Goal: Task Accomplishment & Management: Complete application form

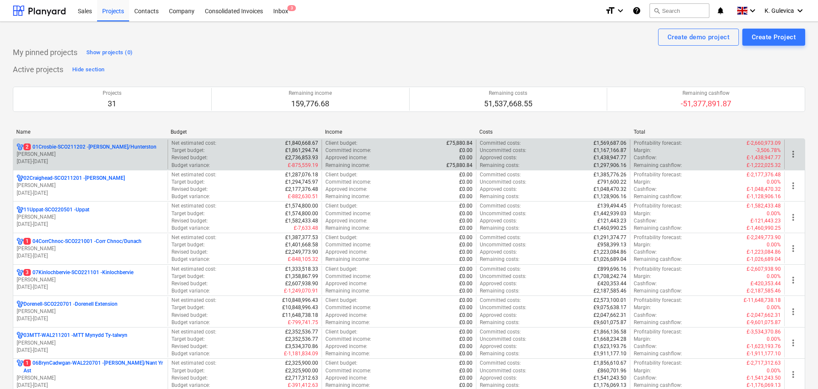
click at [75, 151] on p "[PERSON_NAME]" at bounding box center [90, 154] width 147 height 7
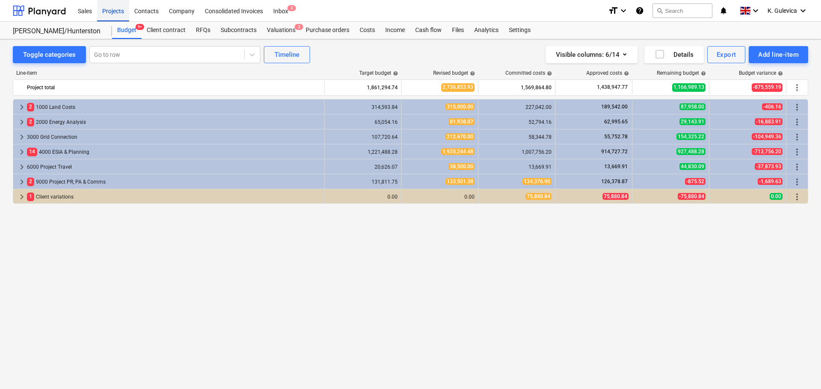
click at [117, 9] on div "Projects" at bounding box center [113, 11] width 32 height 22
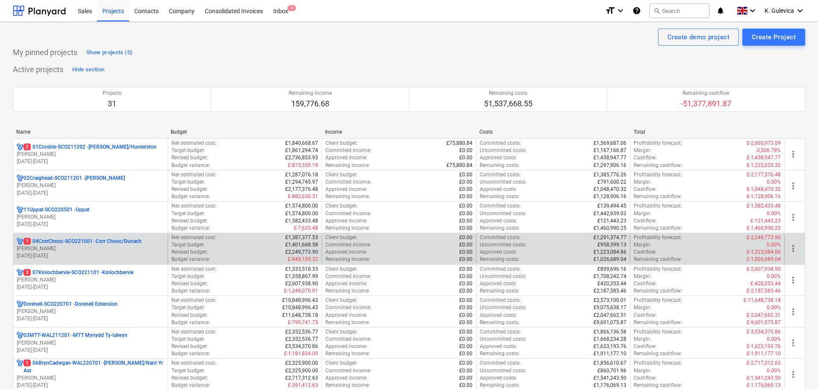
click at [99, 253] on p "[DATE] - [DATE]" at bounding box center [90, 256] width 147 height 7
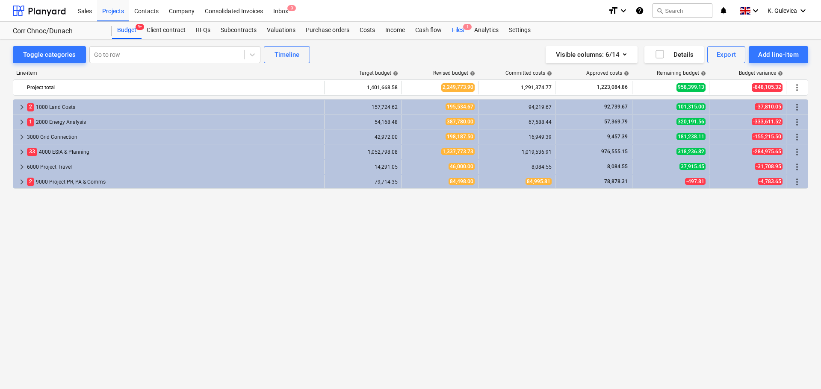
click at [454, 31] on div "Files 1" at bounding box center [458, 30] width 22 height 17
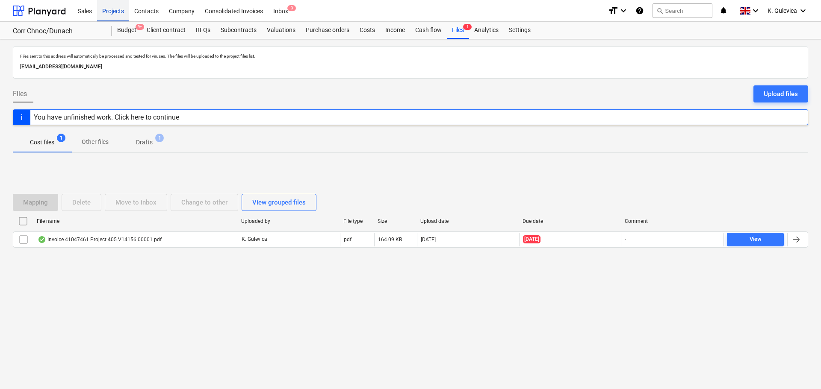
click at [120, 10] on div "Projects" at bounding box center [113, 11] width 32 height 22
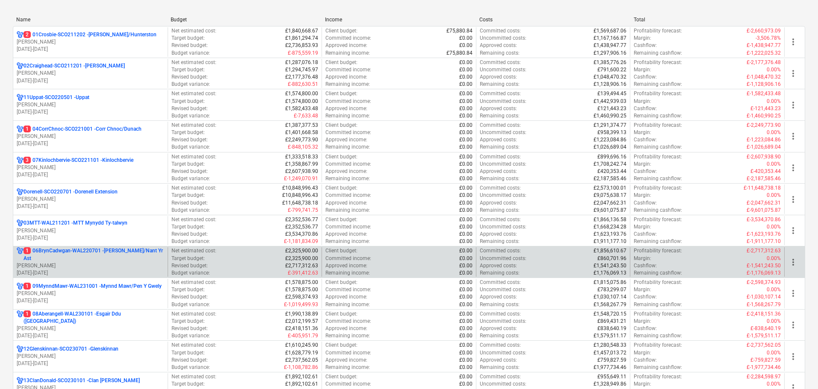
scroll to position [171, 0]
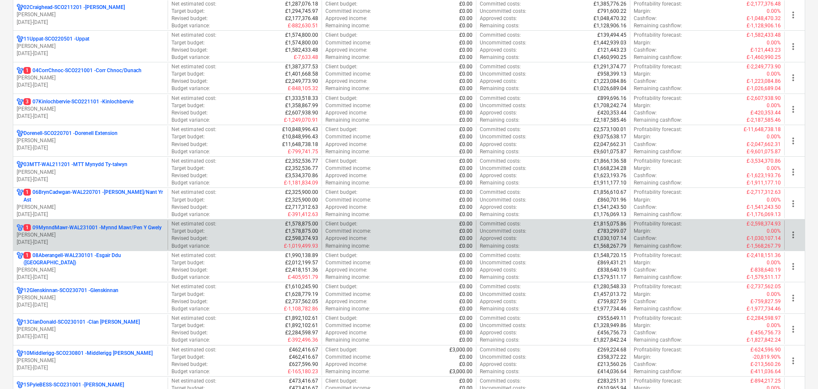
click at [107, 235] on p "[PERSON_NAME]" at bounding box center [90, 235] width 147 height 7
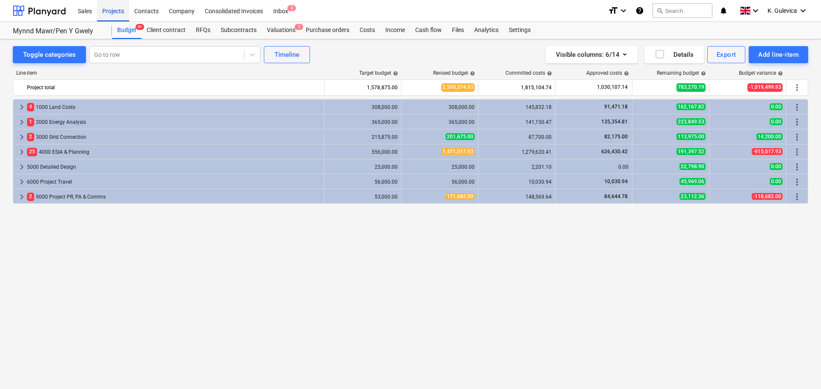
click at [121, 10] on div "Projects" at bounding box center [113, 11] width 32 height 22
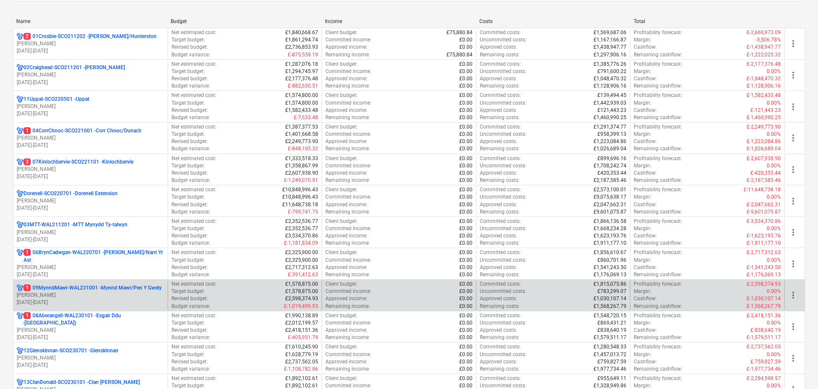
scroll to position [128, 0]
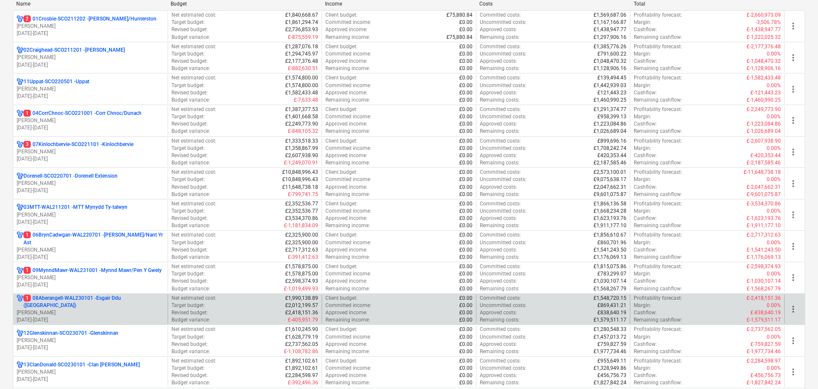
click at [88, 309] on p "[PERSON_NAME]" at bounding box center [90, 312] width 147 height 7
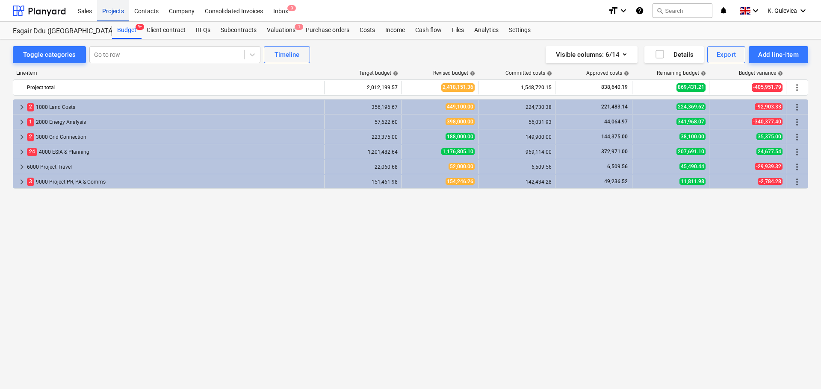
click at [115, 8] on div "Projects" at bounding box center [113, 11] width 32 height 22
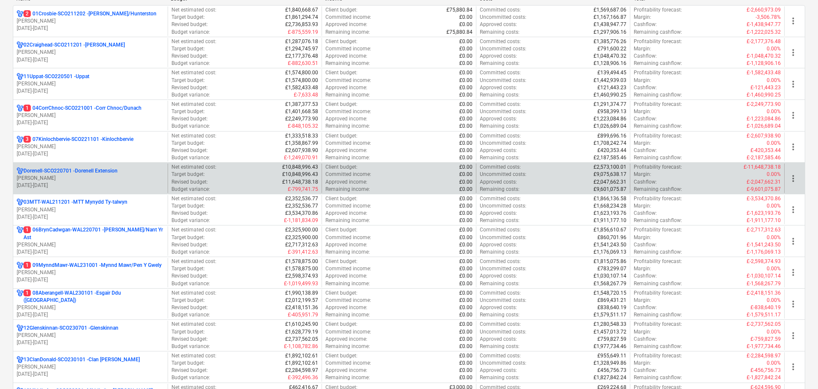
scroll to position [256, 0]
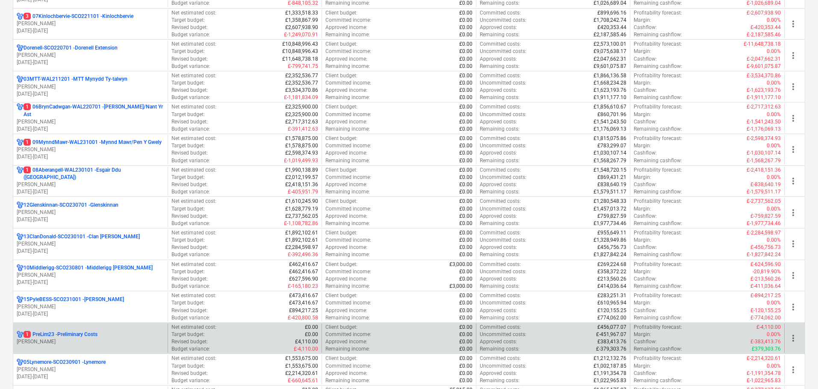
click at [105, 339] on p "[PERSON_NAME]" at bounding box center [90, 342] width 147 height 7
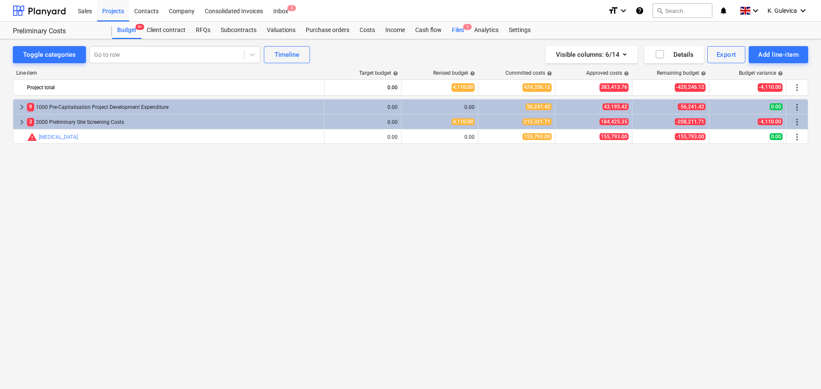
click at [457, 27] on div "Files 1" at bounding box center [458, 30] width 22 height 17
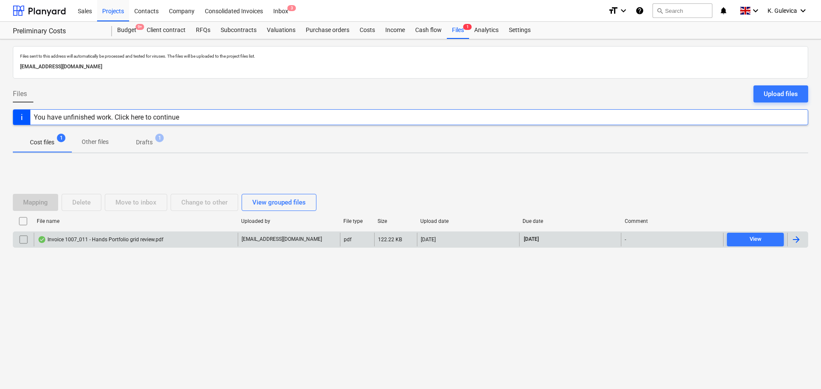
click at [223, 239] on div "Invoice 1007_011 - Hands Portfolio grid review.pdf" at bounding box center [136, 240] width 204 height 14
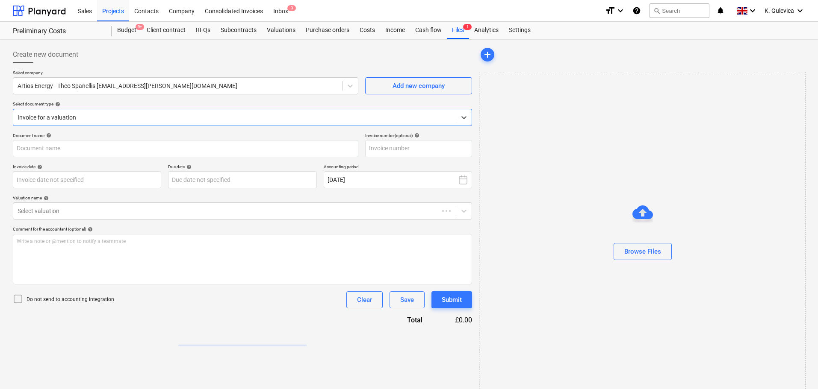
type input "22949547"
type input "[DATE]"
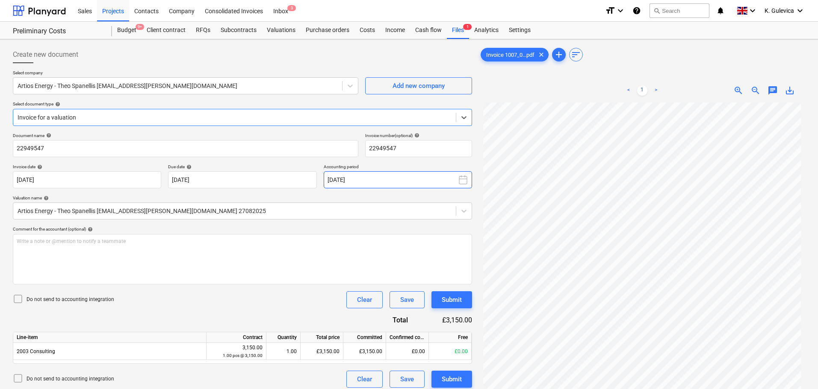
click at [386, 180] on button "[DATE]" at bounding box center [398, 179] width 148 height 17
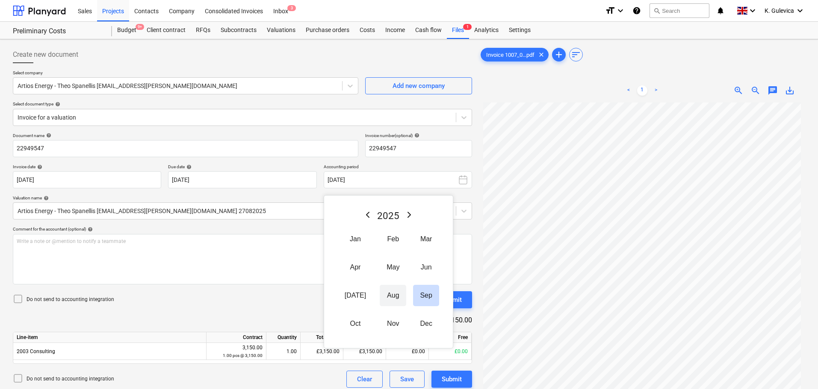
click at [380, 293] on button "Aug" at bounding box center [393, 295] width 26 height 21
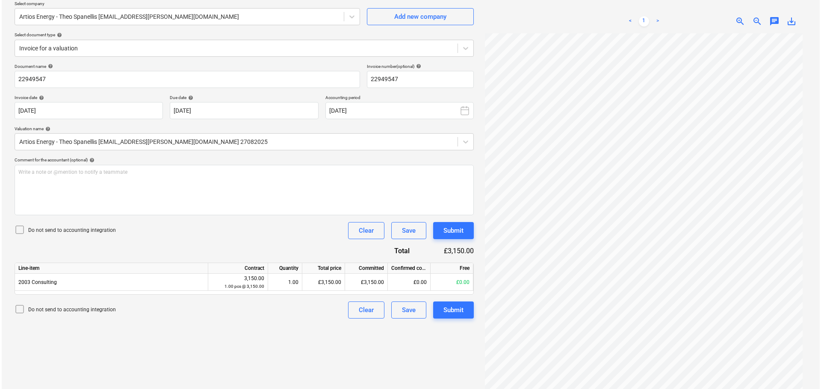
scroll to position [85, 0]
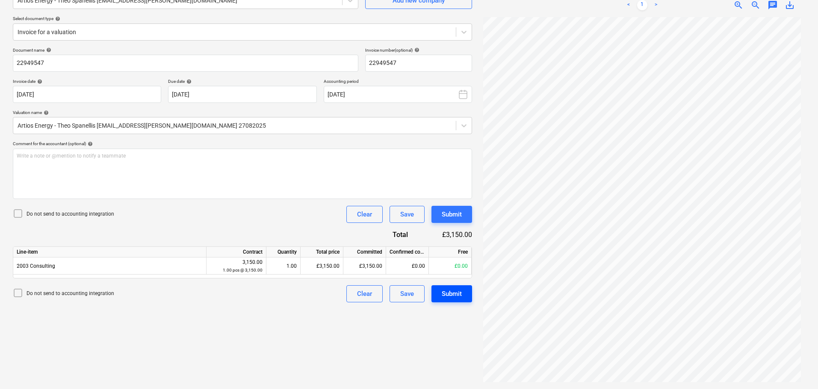
click at [449, 293] on div "Submit" at bounding box center [452, 294] width 20 height 11
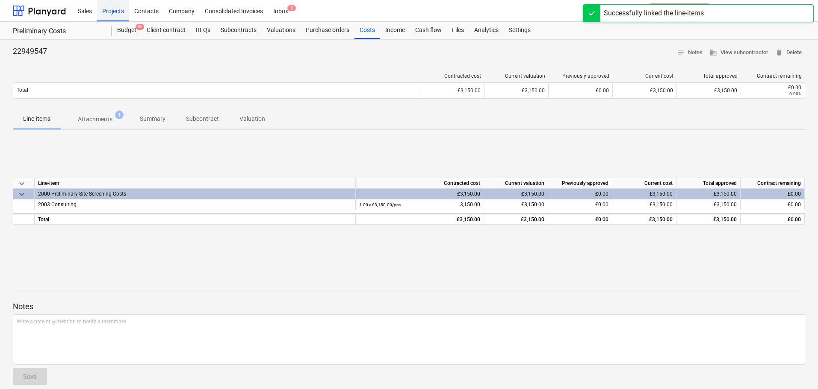
click at [107, 9] on div "Projects" at bounding box center [113, 11] width 32 height 22
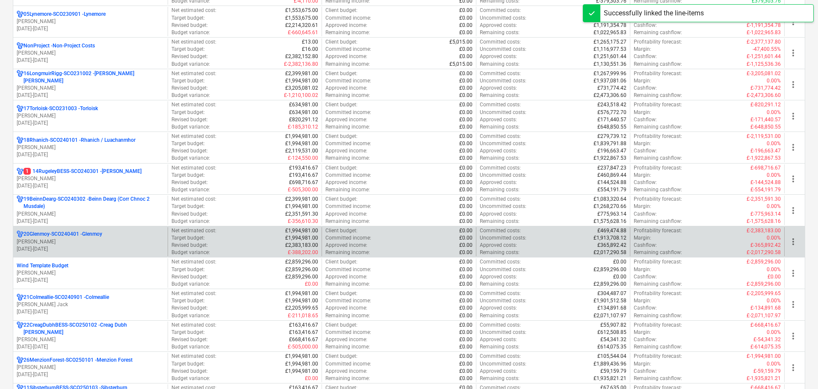
scroll to position [598, 0]
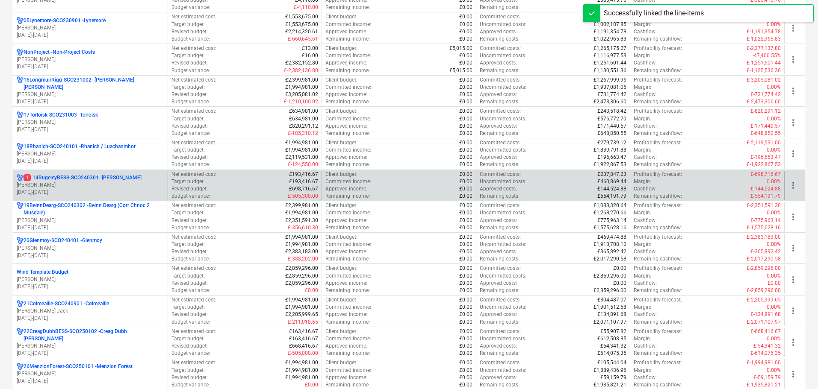
click at [89, 185] on p "[PERSON_NAME]" at bounding box center [90, 185] width 147 height 7
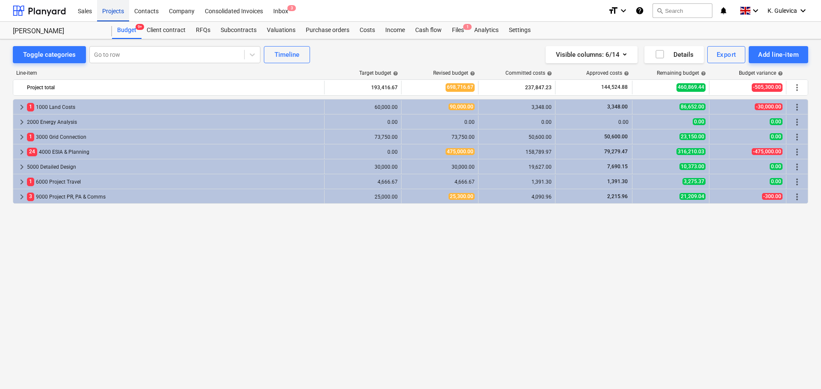
click at [104, 7] on div "Projects" at bounding box center [113, 11] width 32 height 22
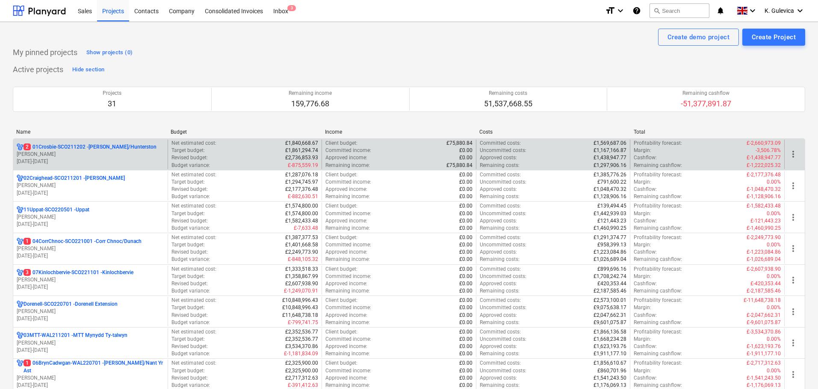
click at [91, 155] on p "[PERSON_NAME]" at bounding box center [90, 154] width 147 height 7
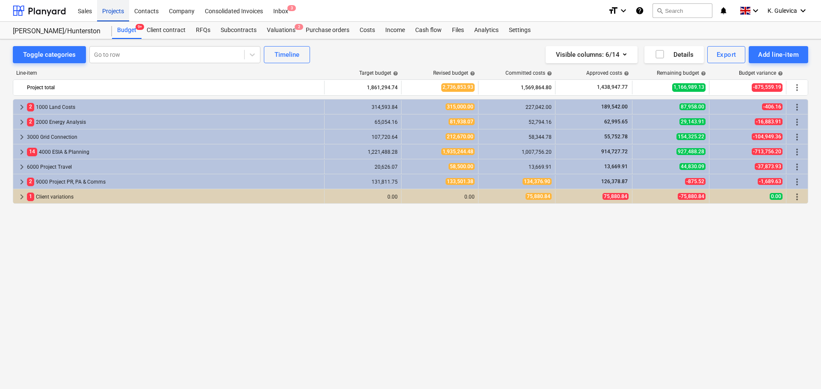
click at [115, 8] on div "Projects" at bounding box center [113, 11] width 32 height 22
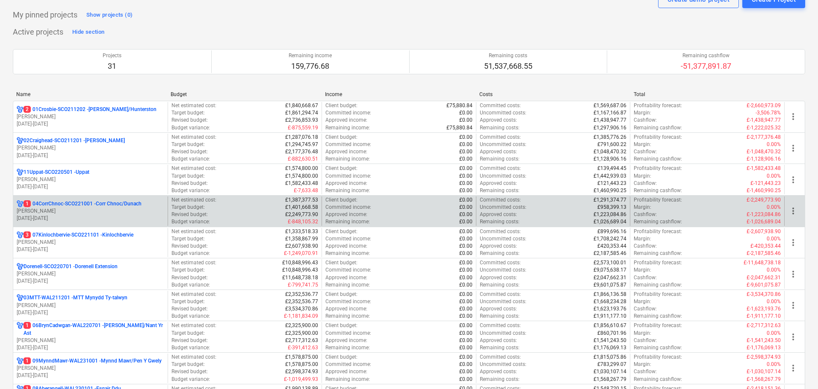
scroll to position [85, 0]
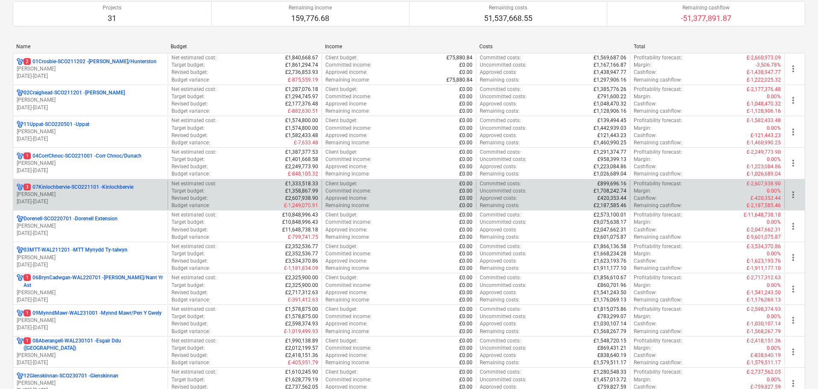
click at [81, 186] on p "3 07Kinlochbervie-SCO221101 - Kinlochbervie" at bounding box center [79, 187] width 110 height 7
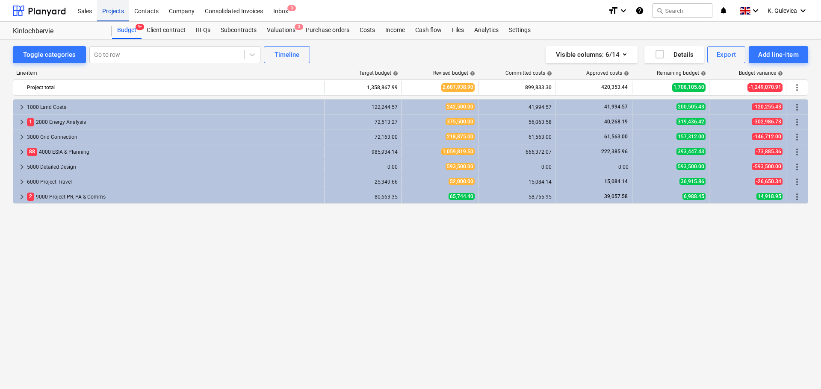
click at [119, 9] on div "Projects" at bounding box center [113, 11] width 32 height 22
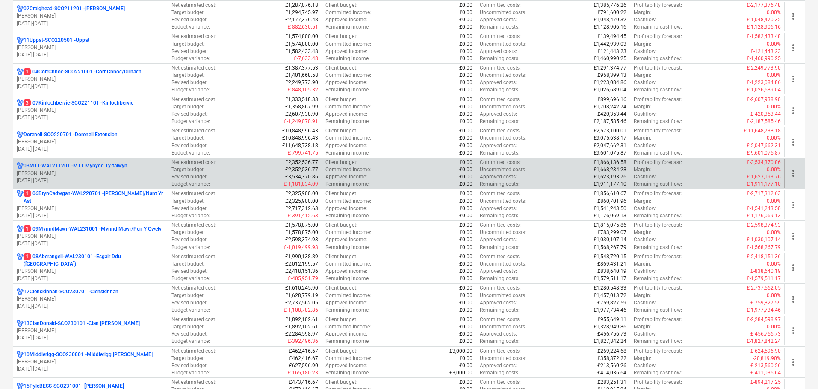
scroll to position [171, 0]
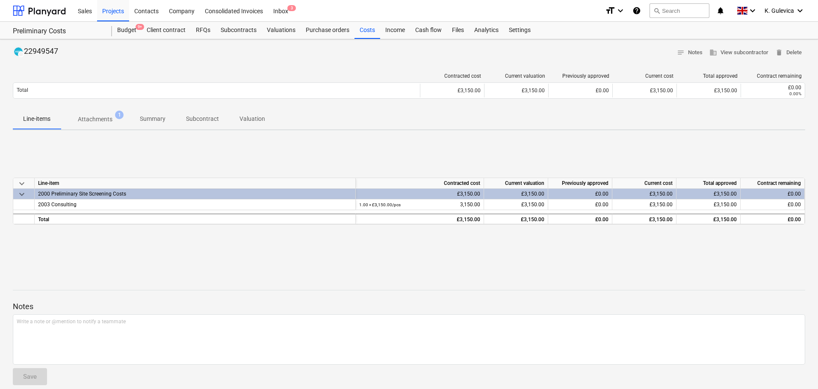
click at [155, 119] on p "Summary" at bounding box center [153, 119] width 26 height 9
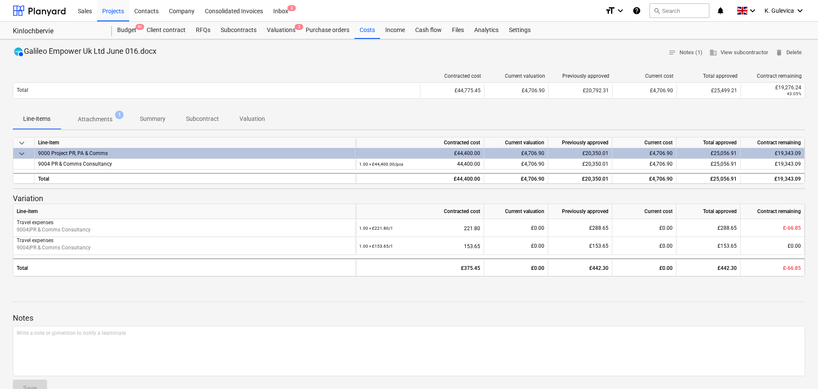
click at [156, 119] on p "Summary" at bounding box center [153, 119] width 26 height 9
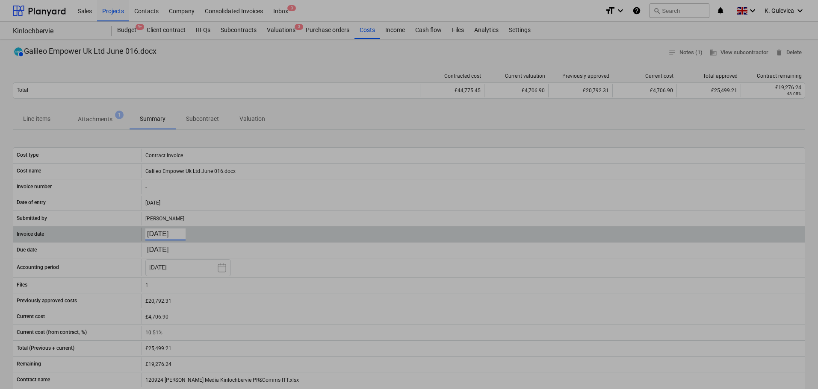
click at [171, 236] on body "Sales Projects Contacts Company Consolidated Invoices Inbox 3 format_size keybo…" at bounding box center [409, 194] width 818 height 389
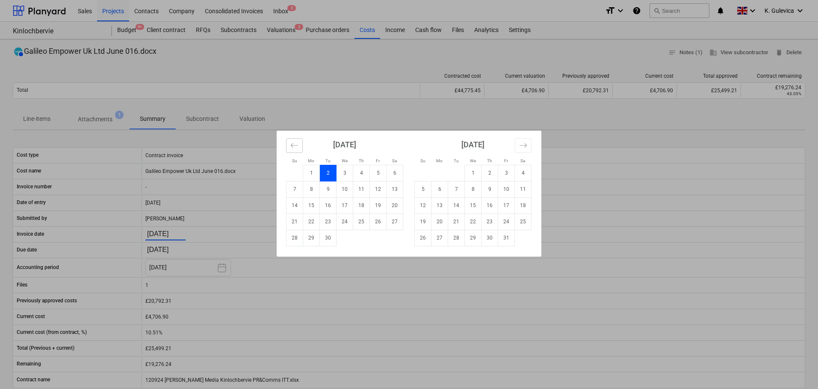
click at [291, 143] on icon "Move backward to switch to the previous month." at bounding box center [294, 145] width 8 height 8
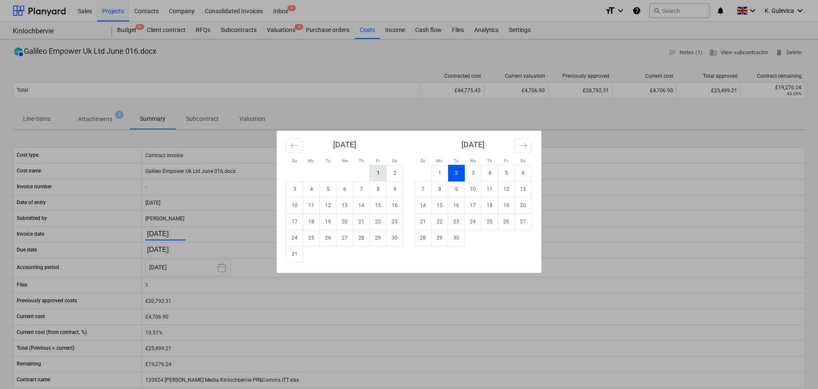
click at [381, 174] on td "1" at bounding box center [378, 173] width 17 height 16
type input "[DATE]"
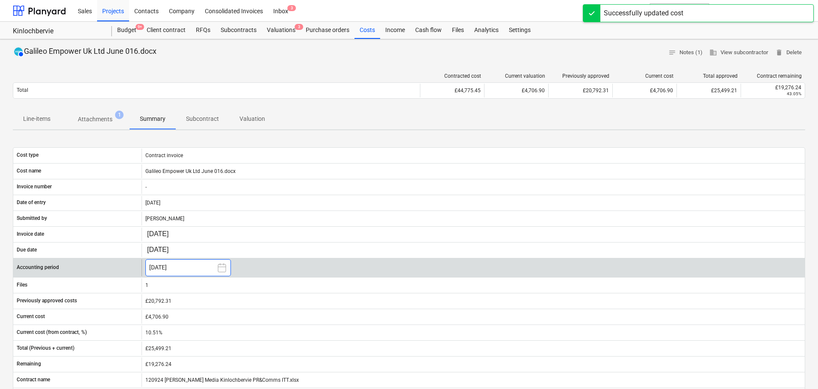
click at [187, 270] on button "[DATE]" at bounding box center [187, 267] width 85 height 17
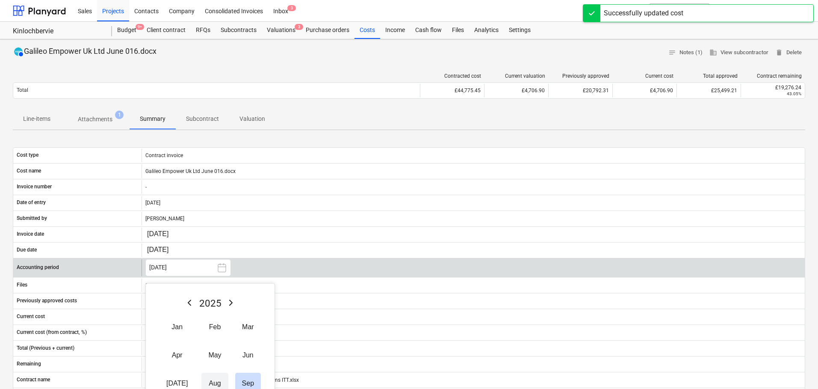
click at [205, 383] on button "Aug" at bounding box center [214, 383] width 26 height 21
